Goal: Check status: Check status

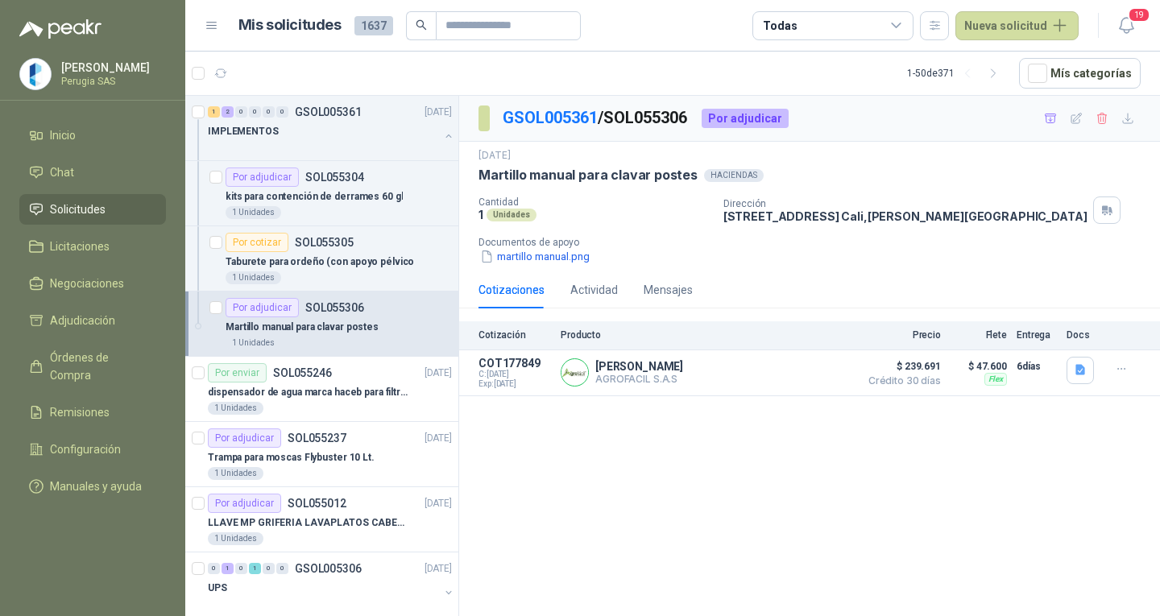
click at [72, 207] on span "Solicitudes" at bounding box center [78, 210] width 56 height 18
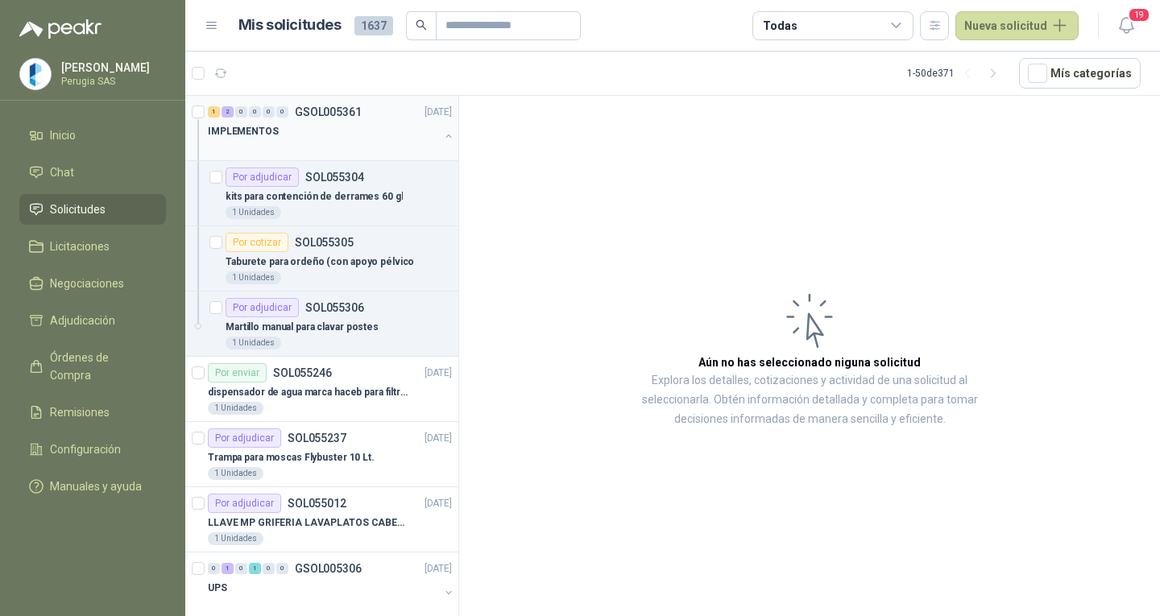
click at [334, 117] on div "1 2 0 0 0 0 GSOL005361 [DATE]" at bounding box center [331, 111] width 247 height 19
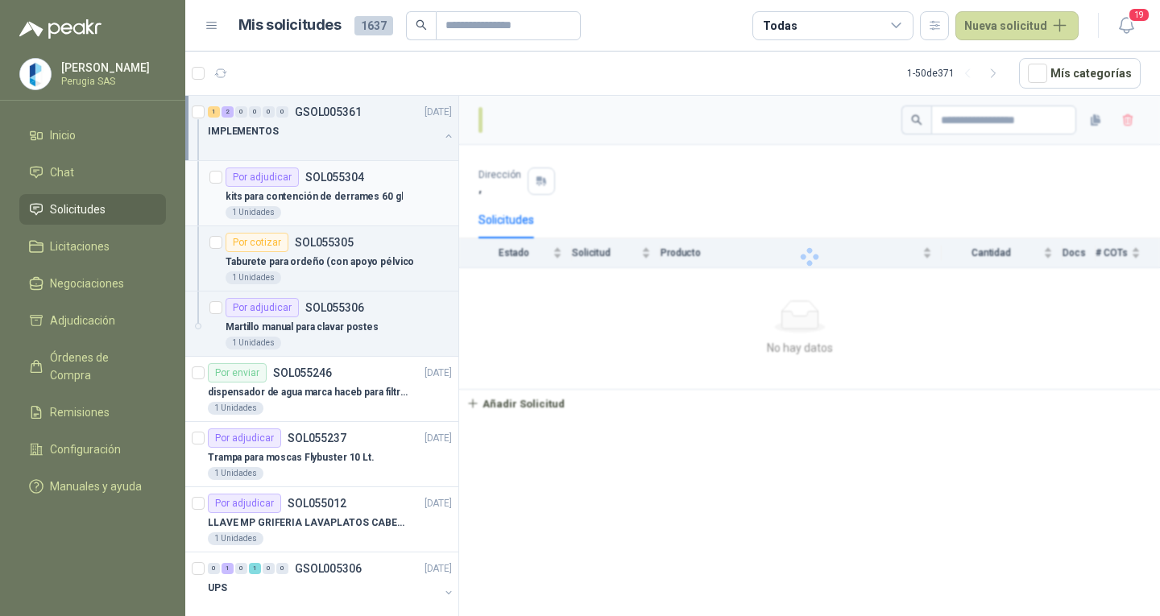
click at [347, 174] on p "SOL055304" at bounding box center [334, 177] width 59 height 11
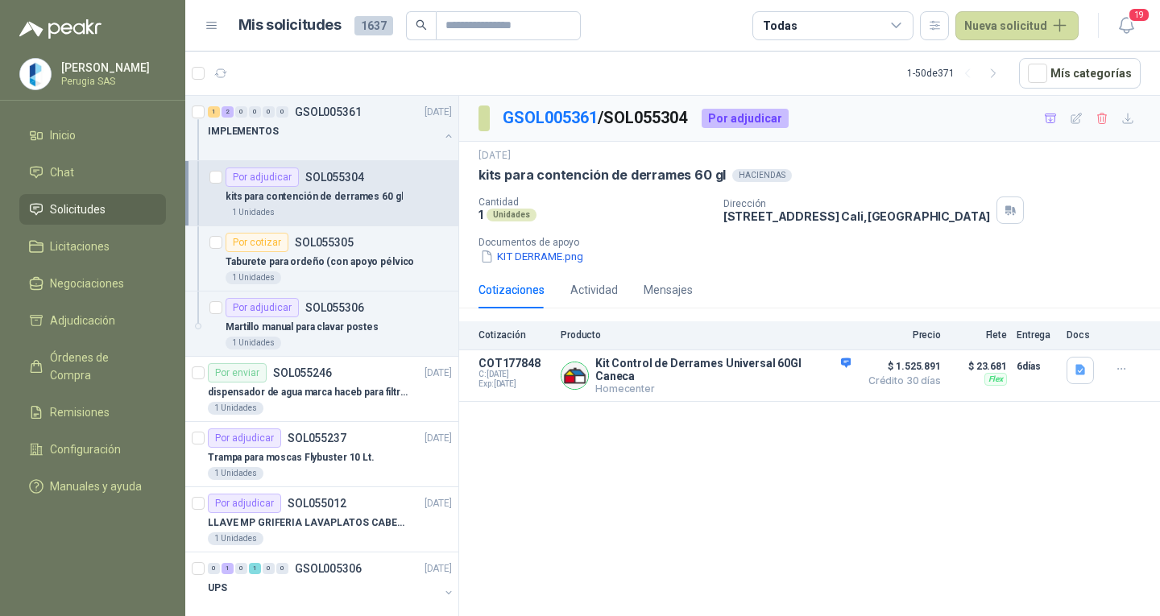
click at [342, 189] on p "kits para contención de derrames 60 gl" at bounding box center [314, 196] width 177 height 15
drag, startPoint x: 334, startPoint y: 273, endPoint x: 326, endPoint y: 324, distance: 51.5
click at [334, 274] on div "1 Unidades" at bounding box center [339, 278] width 226 height 13
click at [326, 324] on p "Martillo manual para clavar postes" at bounding box center [302, 327] width 153 height 15
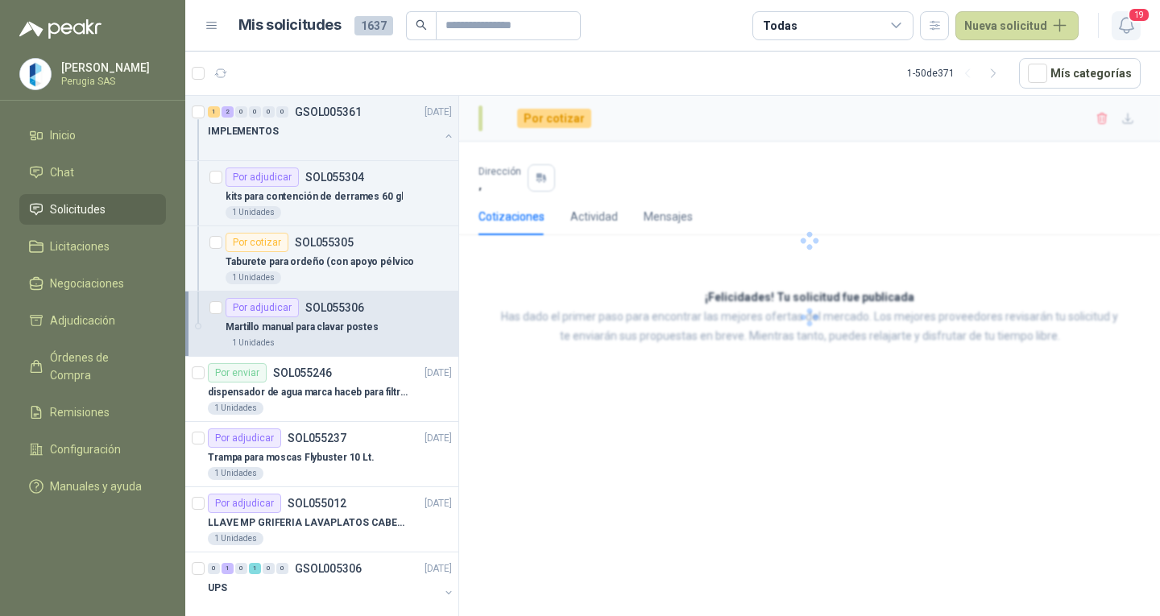
click at [1134, 25] on icon "button" at bounding box center [1127, 25] width 20 height 20
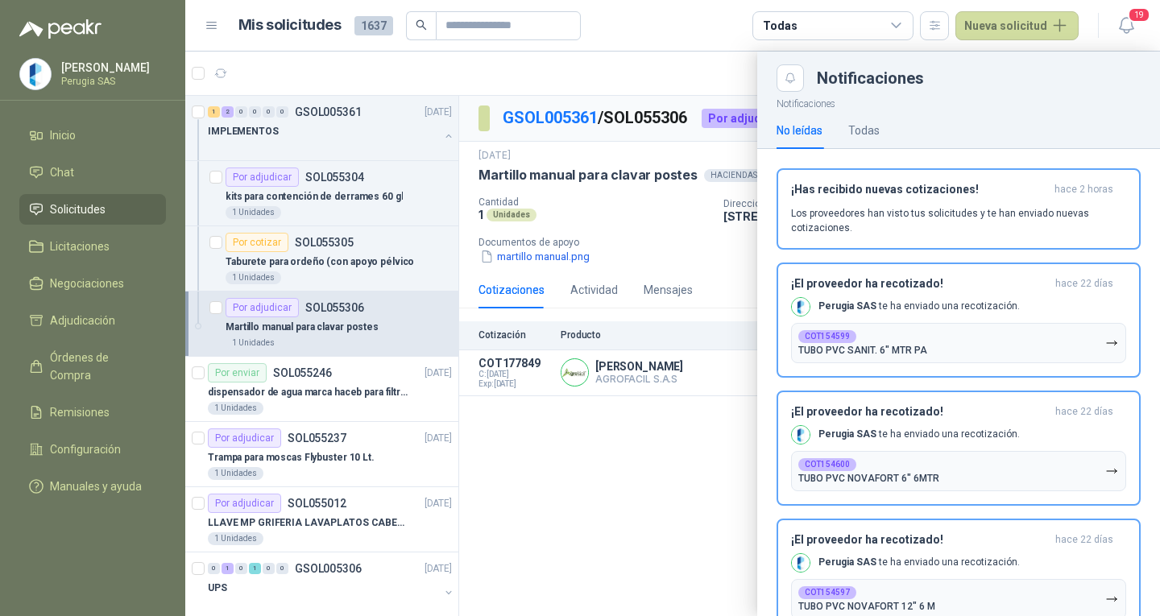
click at [633, 577] on div at bounding box center [672, 334] width 975 height 565
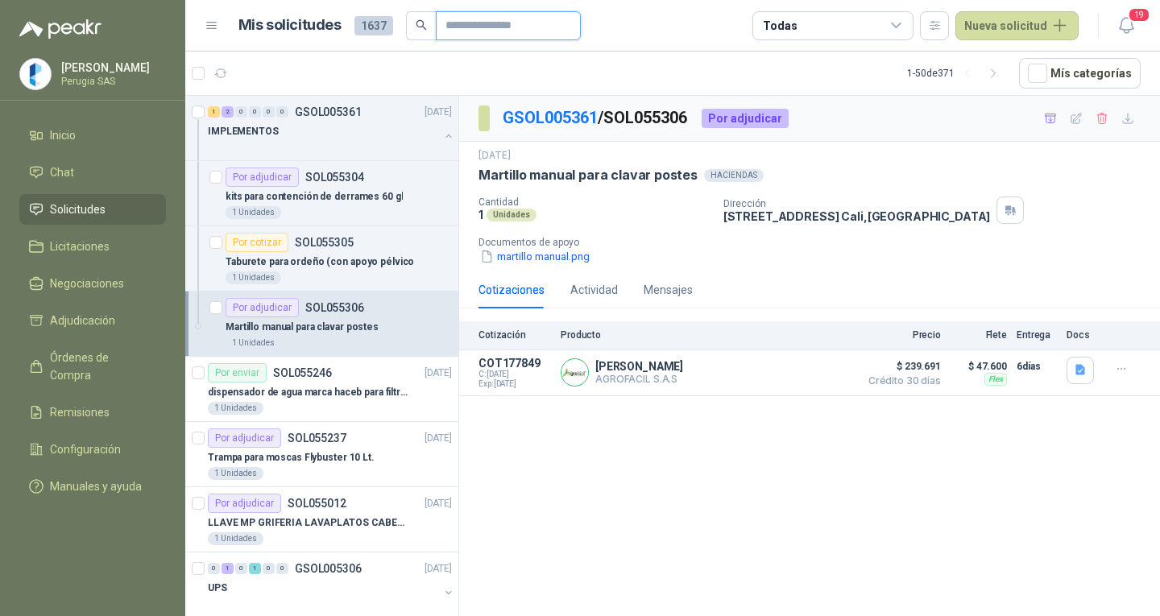
click at [454, 19] on input "text" at bounding box center [502, 25] width 113 height 27
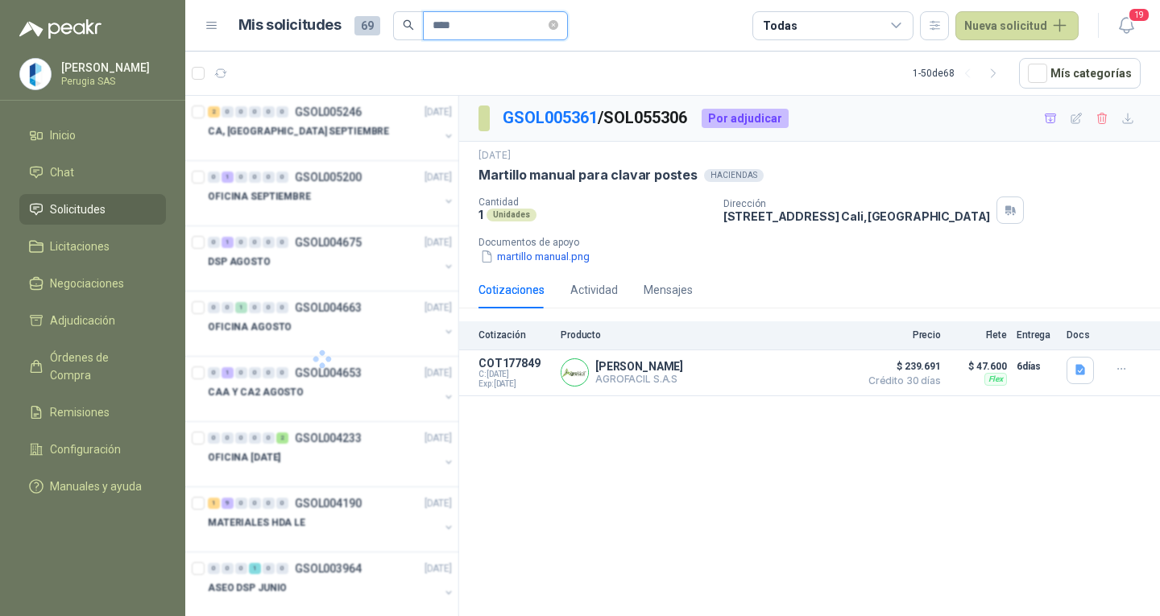
click at [462, 21] on input "****" at bounding box center [489, 25] width 113 height 27
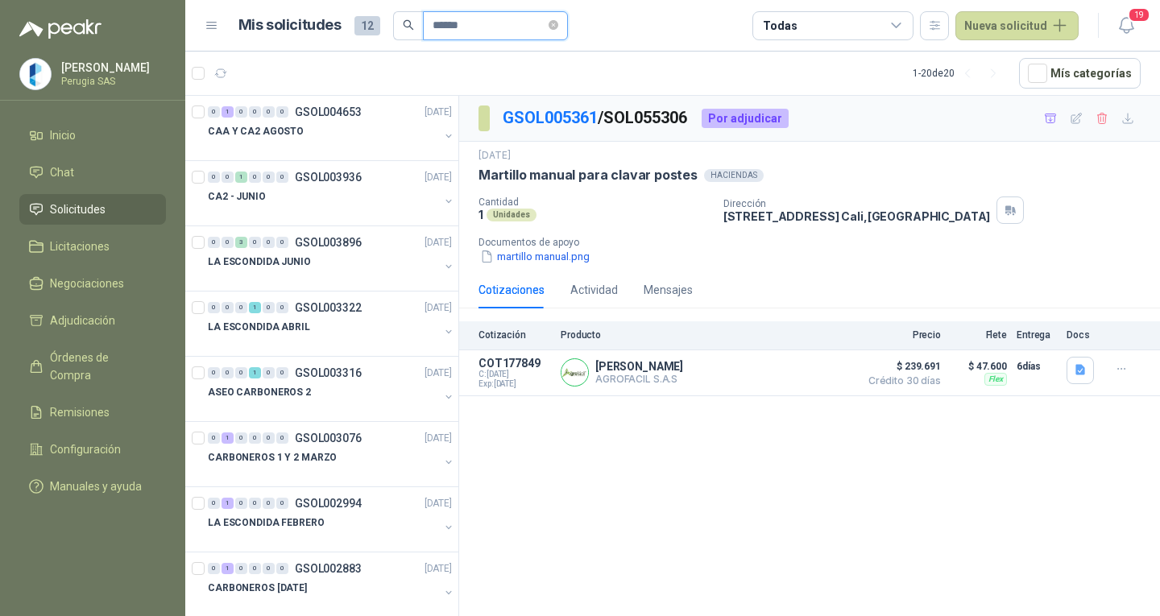
type input "******"
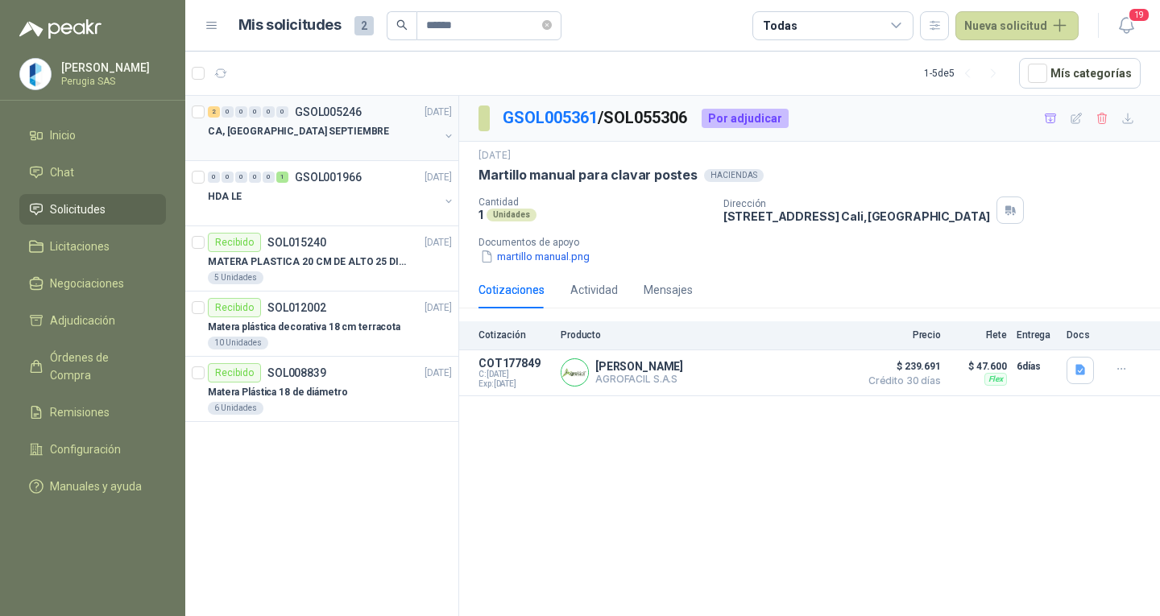
click at [357, 132] on div "CA, [GEOGRAPHIC_DATA] SEPTIEMBRE" at bounding box center [323, 131] width 231 height 19
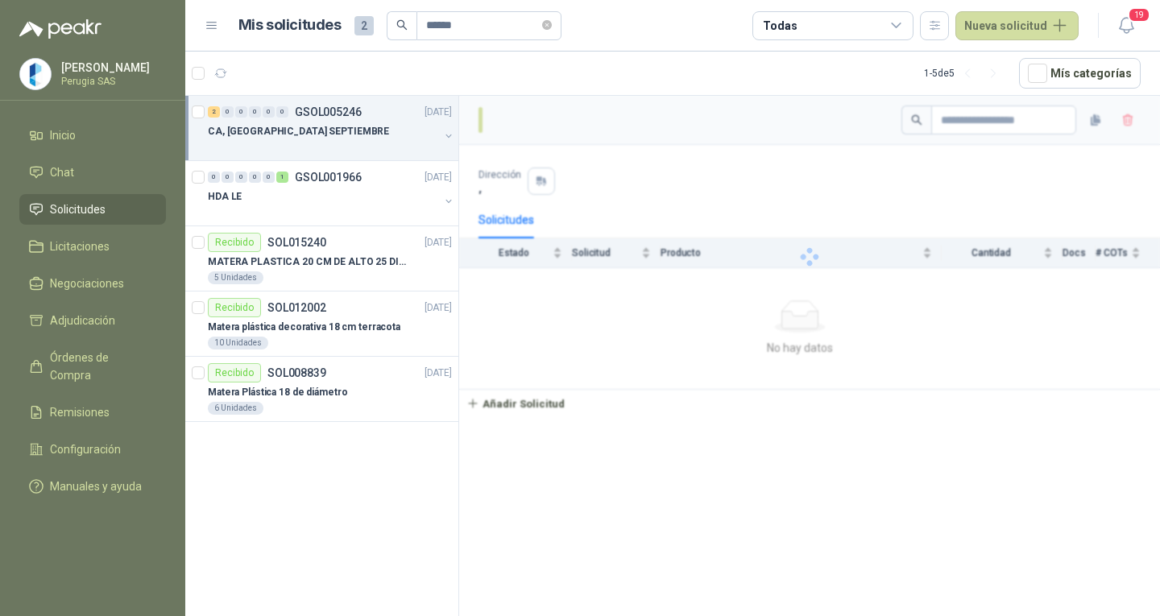
click at [357, 132] on div "CA, [GEOGRAPHIC_DATA] SEPTIEMBRE" at bounding box center [323, 131] width 231 height 19
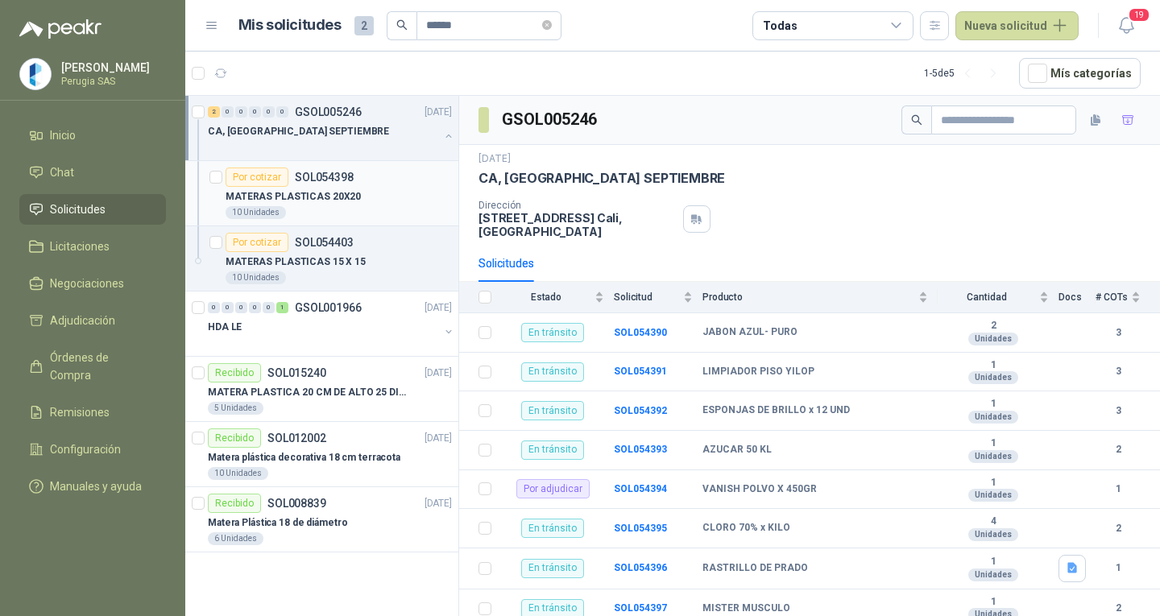
click at [326, 189] on p "MATERAS PLASTICAS 20X20" at bounding box center [293, 196] width 135 height 15
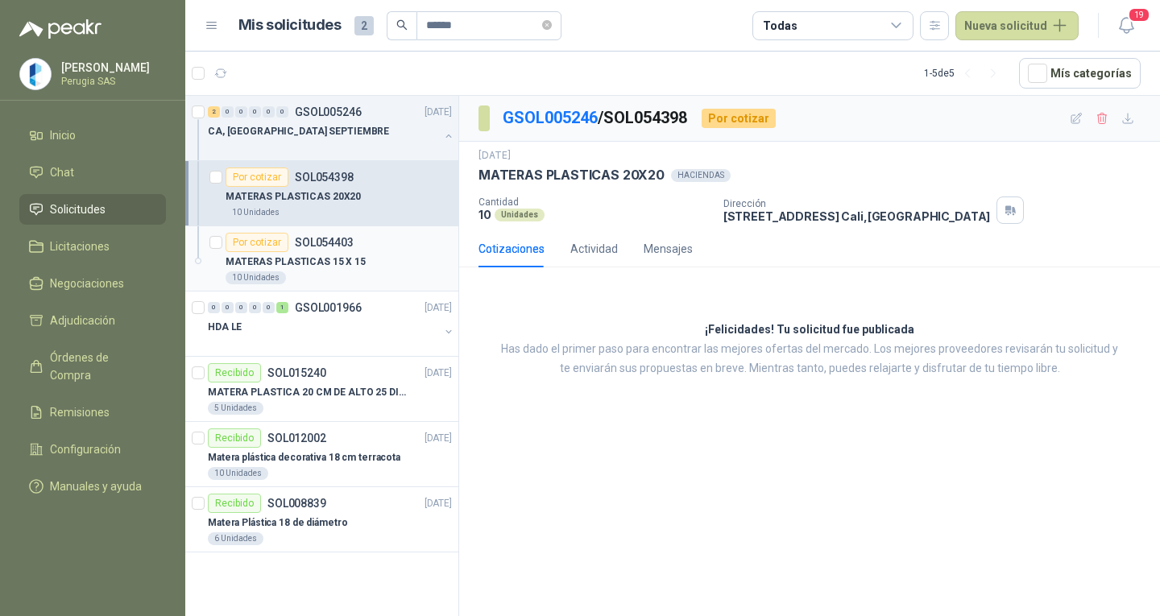
click at [340, 248] on p "SOL054403" at bounding box center [324, 242] width 59 height 11
